Goal: Ask a question

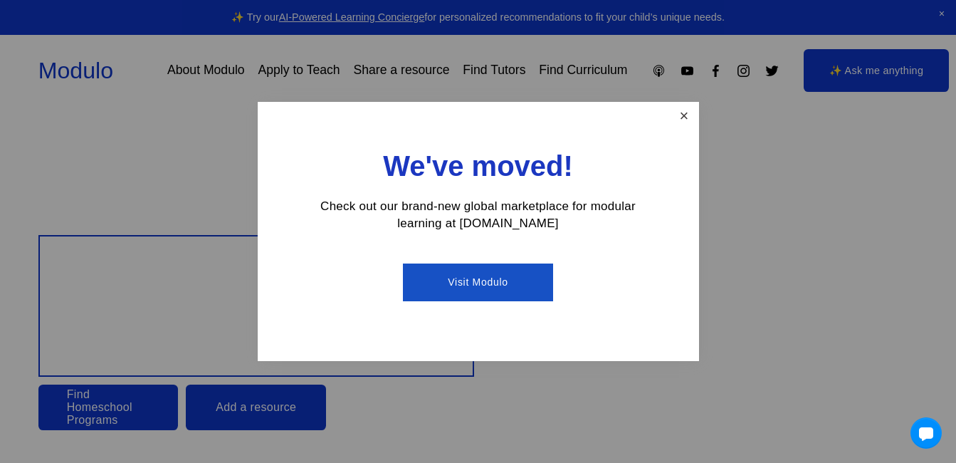
click at [689, 113] on link "Close" at bounding box center [684, 116] width 25 height 25
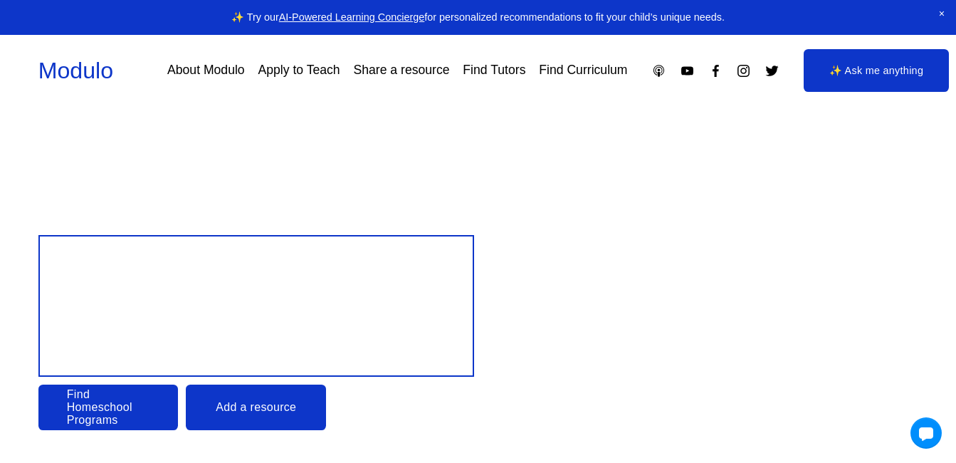
click at [324, 73] on link "Apply to Teach" at bounding box center [299, 70] width 82 height 25
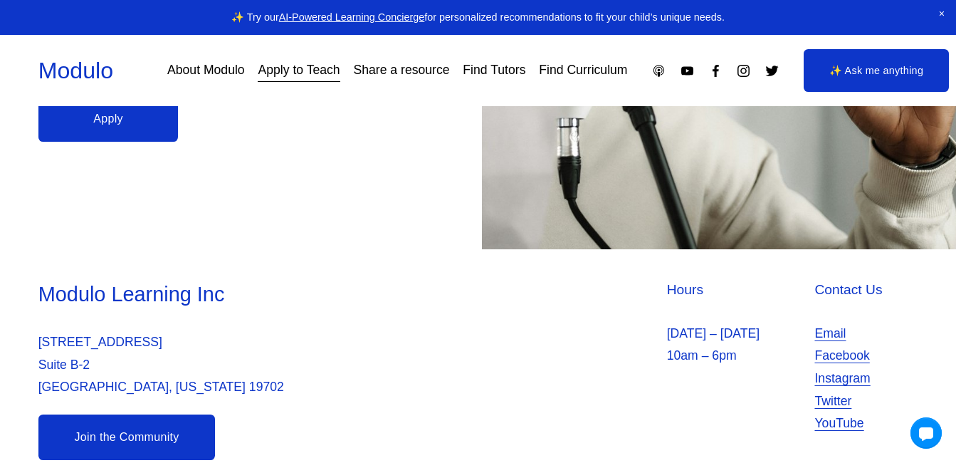
scroll to position [419, 0]
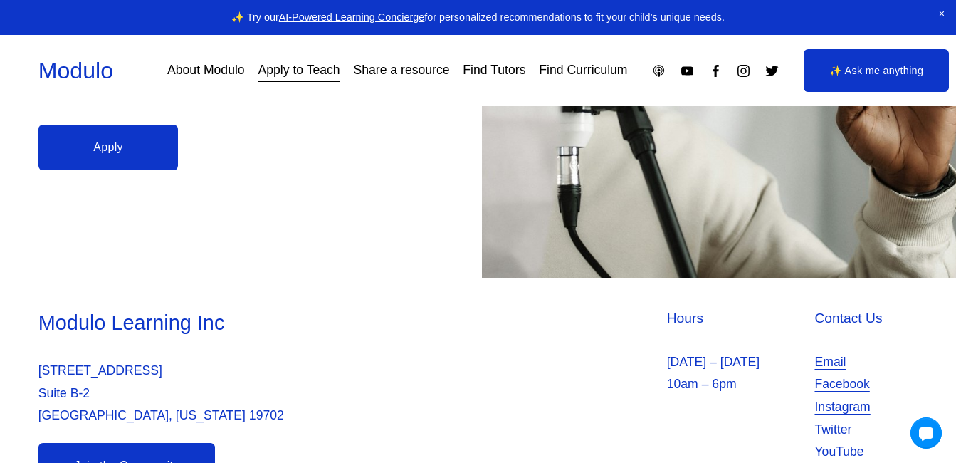
click at [882, 73] on link "✨ Ask me anything" at bounding box center [876, 70] width 145 height 43
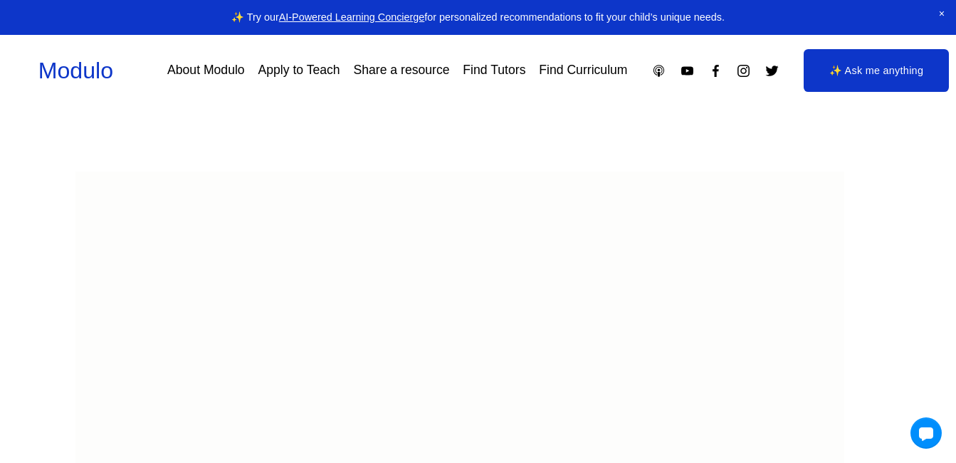
drag, startPoint x: 0, startPoint y: 0, endPoint x: 882, endPoint y: 73, distance: 884.7
click at [882, 73] on link "✨ Ask me anything" at bounding box center [876, 70] width 145 height 43
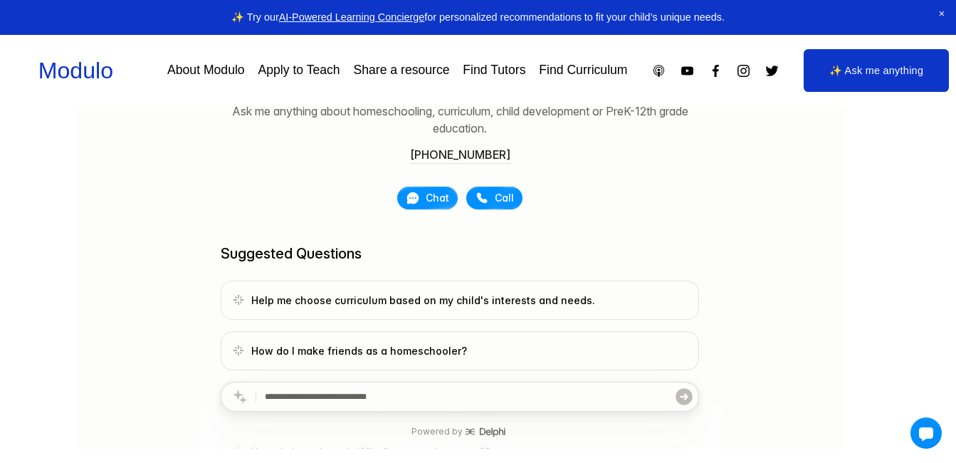
scroll to position [299, 0]
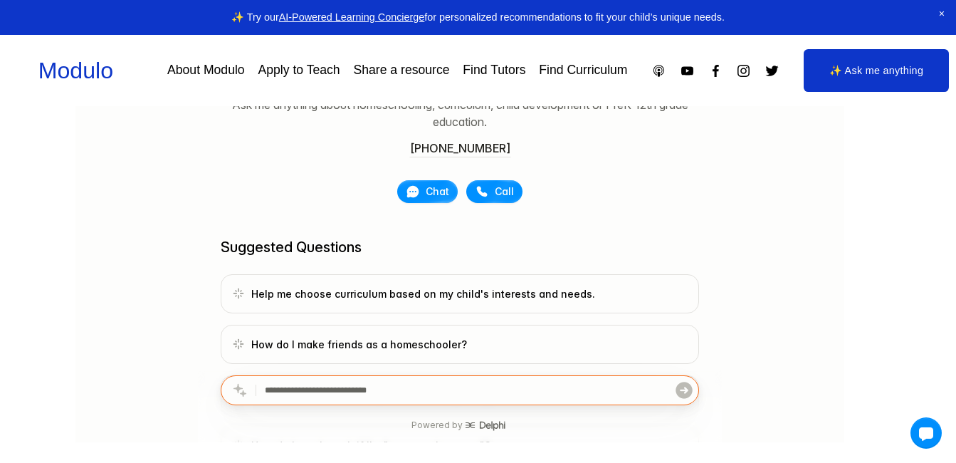
click at [405, 390] on input "text" at bounding box center [469, 391] width 410 height 28
type input "**********"
click button "submit" at bounding box center [684, 391] width 20 height 28
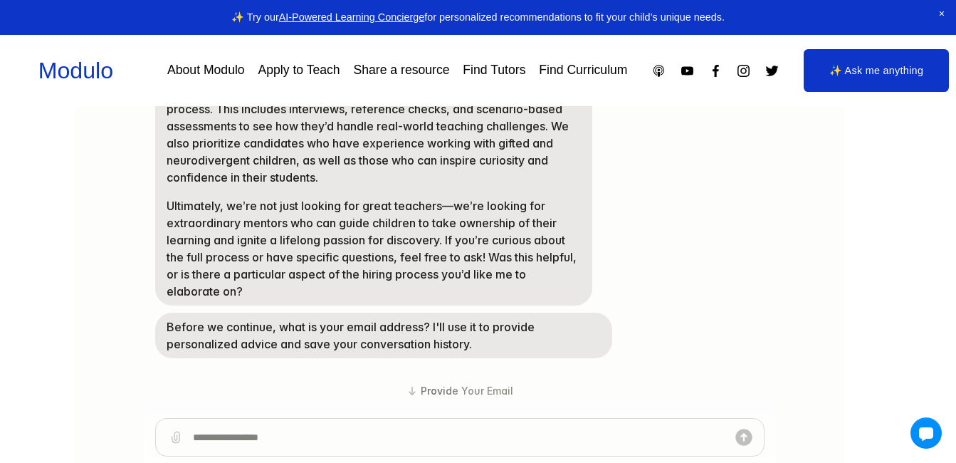
scroll to position [251, 0]
